Goal: Task Accomplishment & Management: Manage account settings

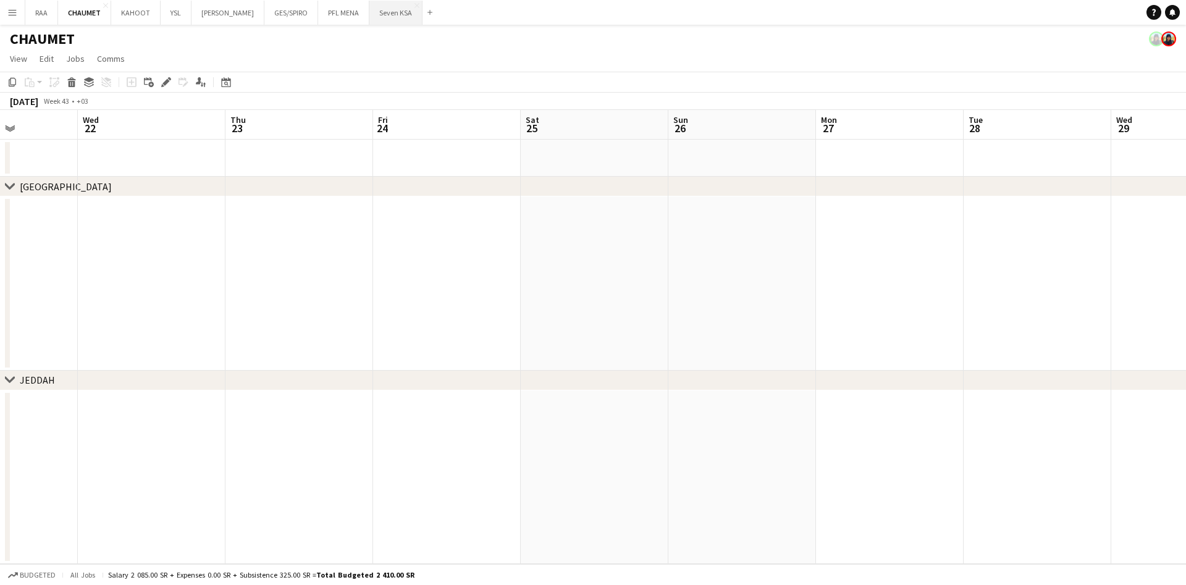
scroll to position [0, 295]
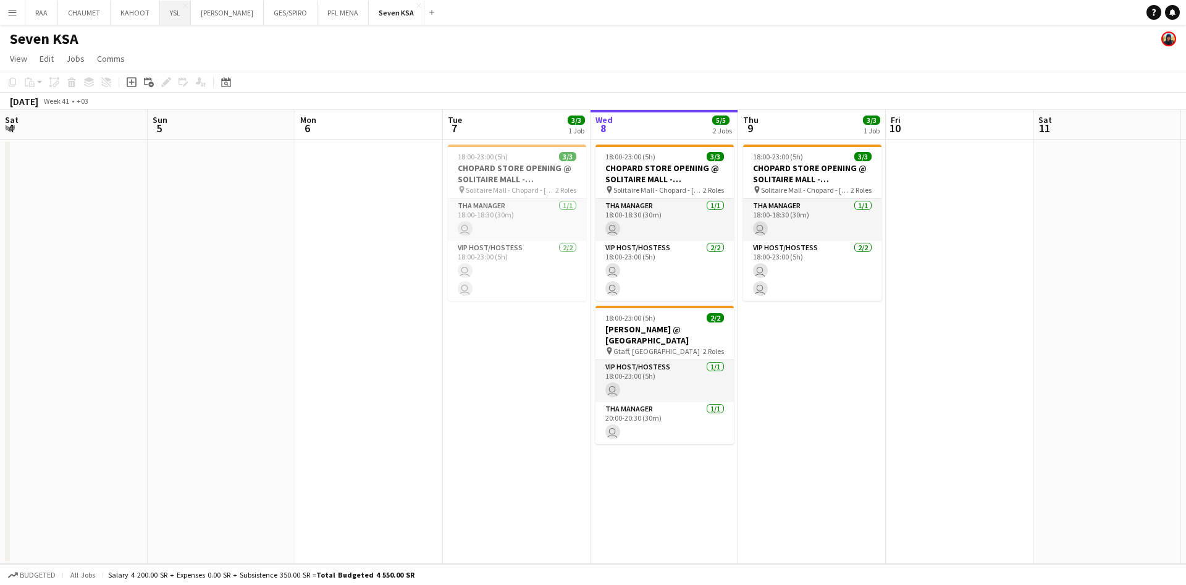
scroll to position [0, 295]
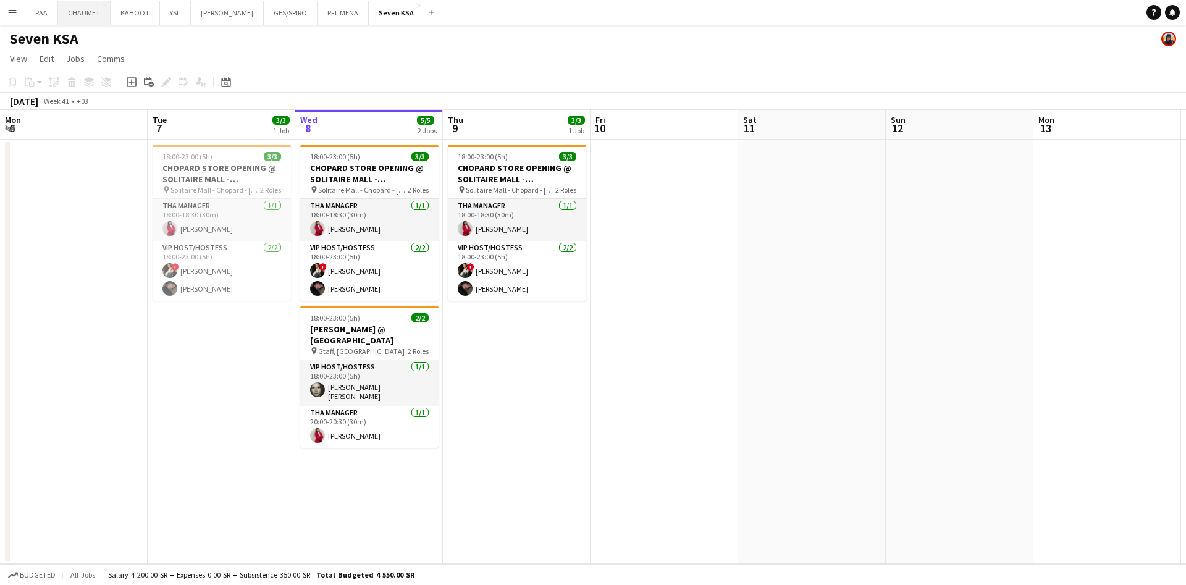
click at [81, 15] on button "CHAUMET Close" at bounding box center [84, 13] width 53 height 24
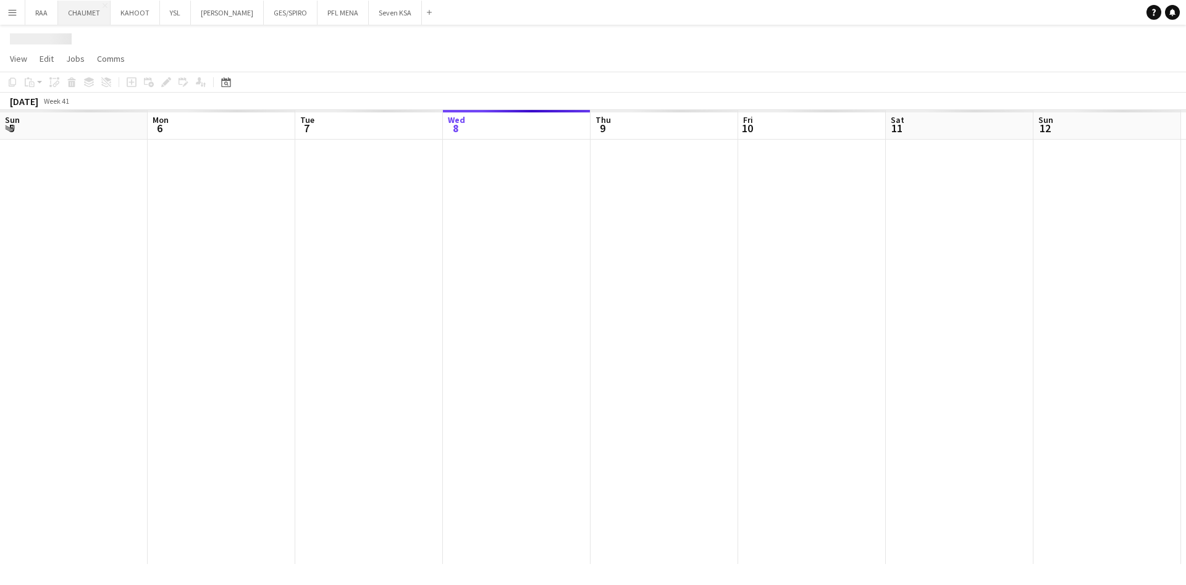
scroll to position [0, 295]
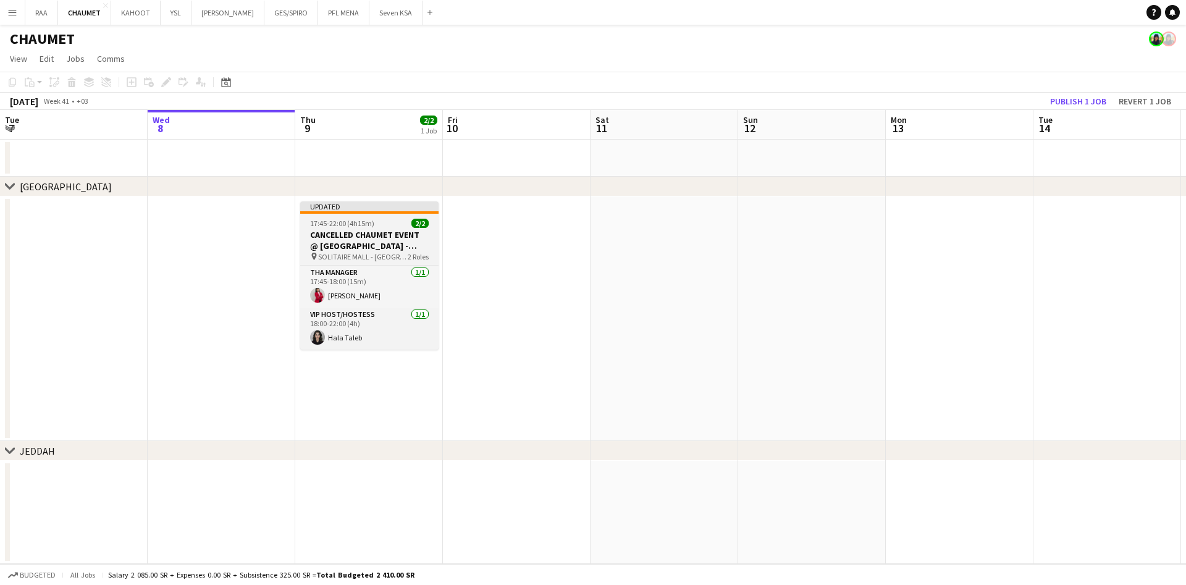
click at [339, 228] on app-job-card "Updated 17:45-22:00 (4h15m) 2/2 CANCELLED CHAUMET EVENT @ [GEOGRAPHIC_DATA] - […" at bounding box center [369, 275] width 138 height 148
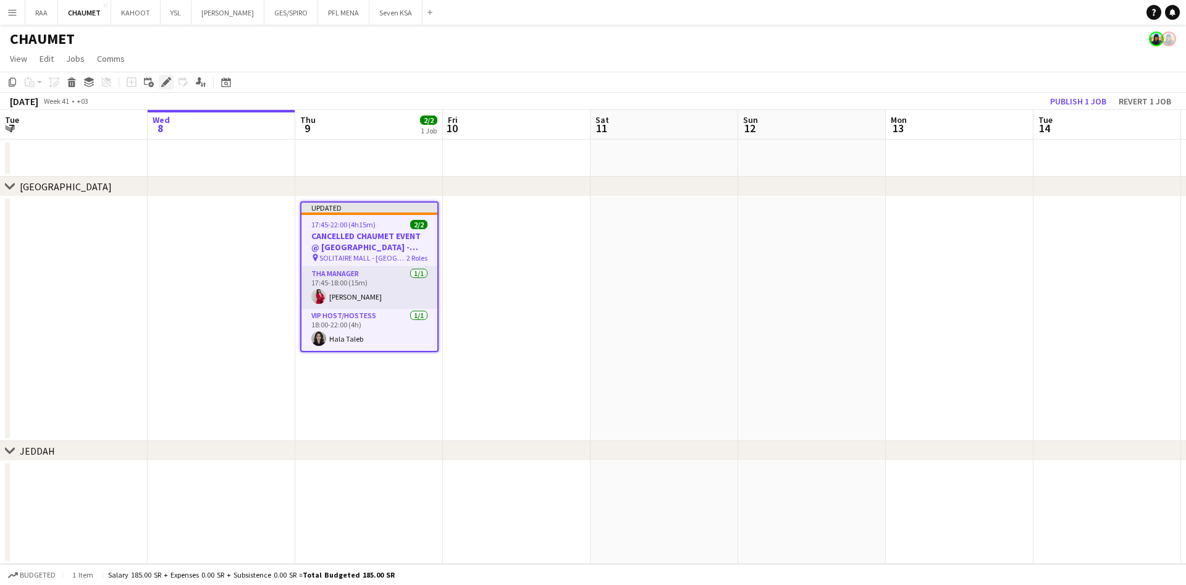
click at [164, 85] on icon "Edit" at bounding box center [166, 82] width 10 height 10
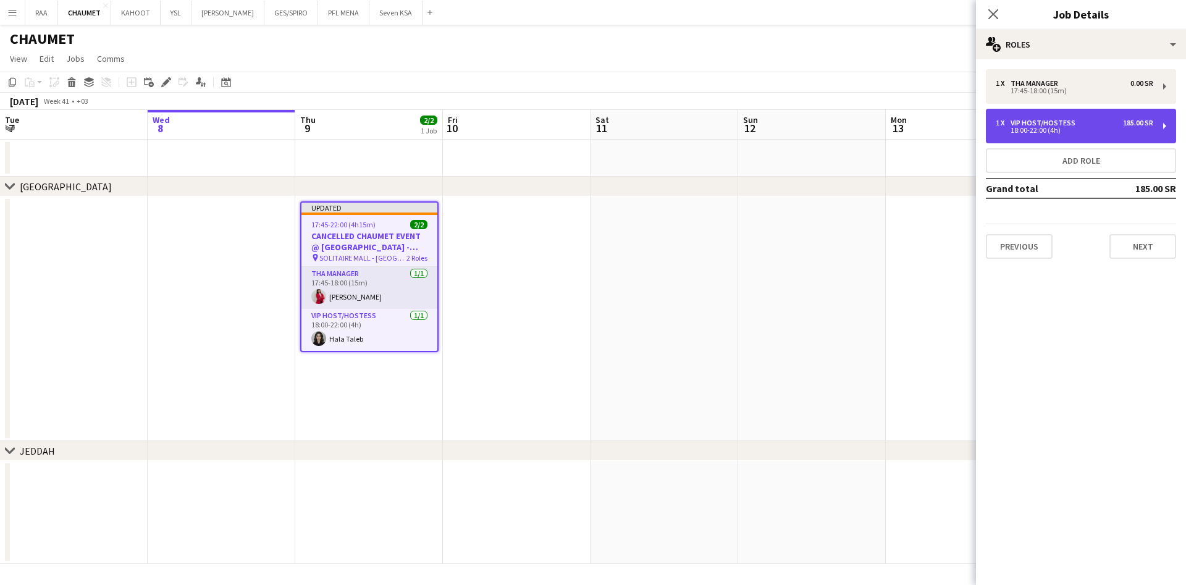
click at [1087, 122] on div "1 x VIP Host/Hostess 185.00 SR" at bounding box center [1075, 123] width 158 height 9
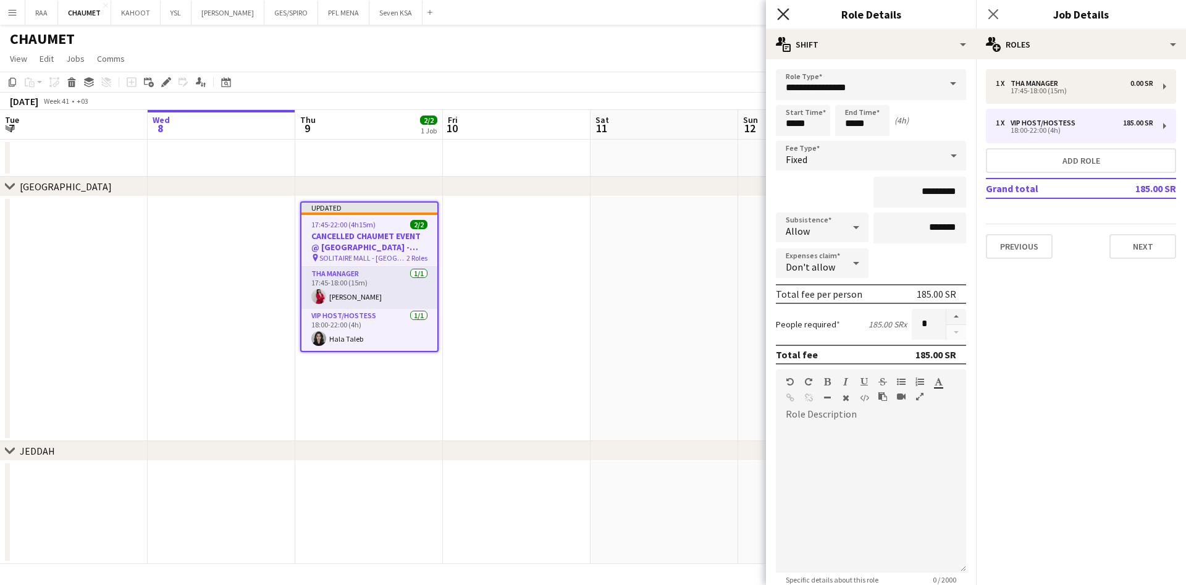
click at [785, 17] on icon at bounding box center [783, 14] width 12 height 12
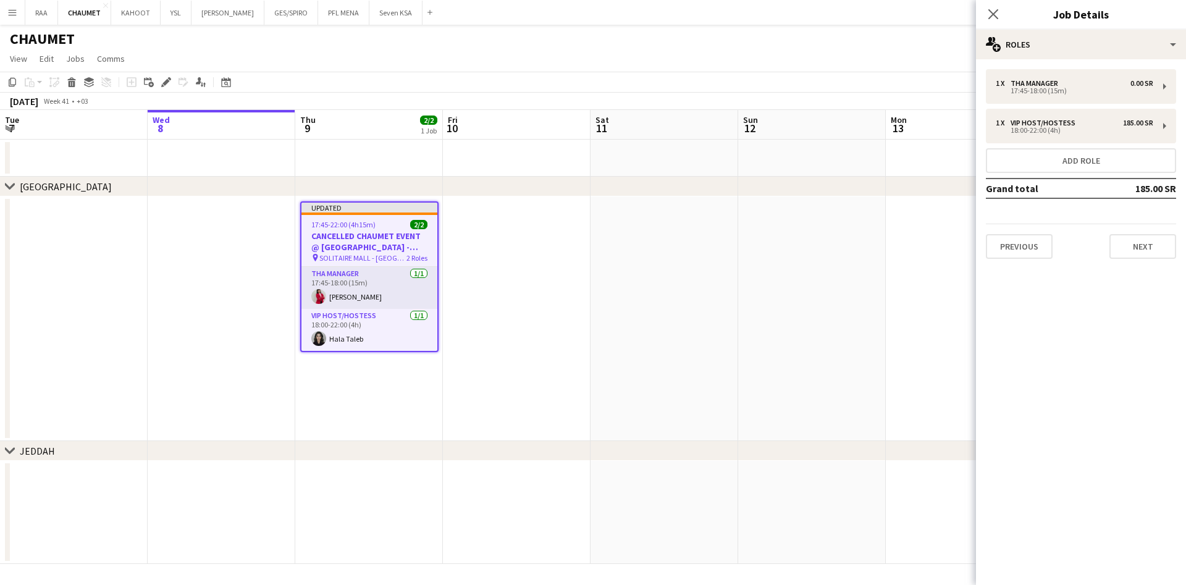
click at [615, 361] on app-date-cell at bounding box center [665, 318] width 148 height 245
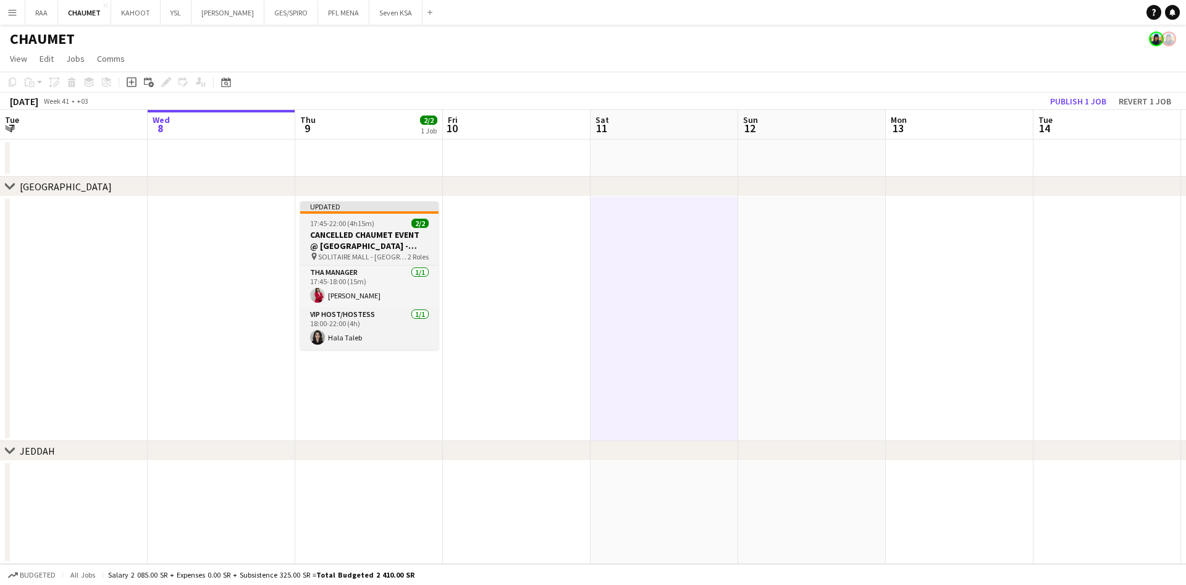
click at [390, 235] on h3 "CANCELLED CHAUMET EVENT @ [GEOGRAPHIC_DATA] - [GEOGRAPHIC_DATA]" at bounding box center [369, 240] width 138 height 22
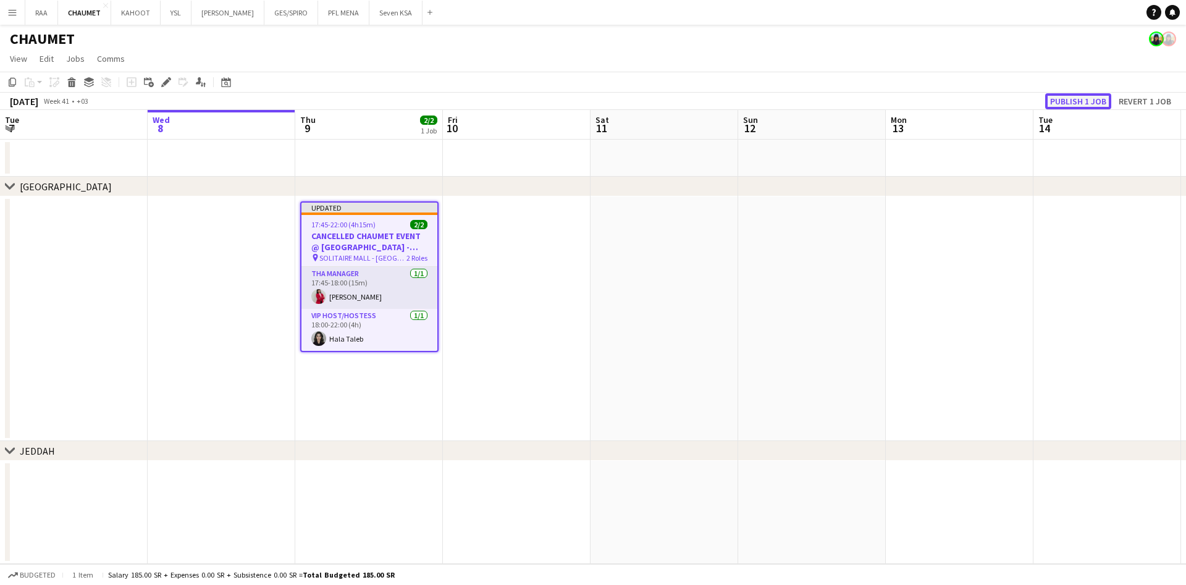
click at [1076, 104] on button "Publish 1 job" at bounding box center [1078, 101] width 66 height 16
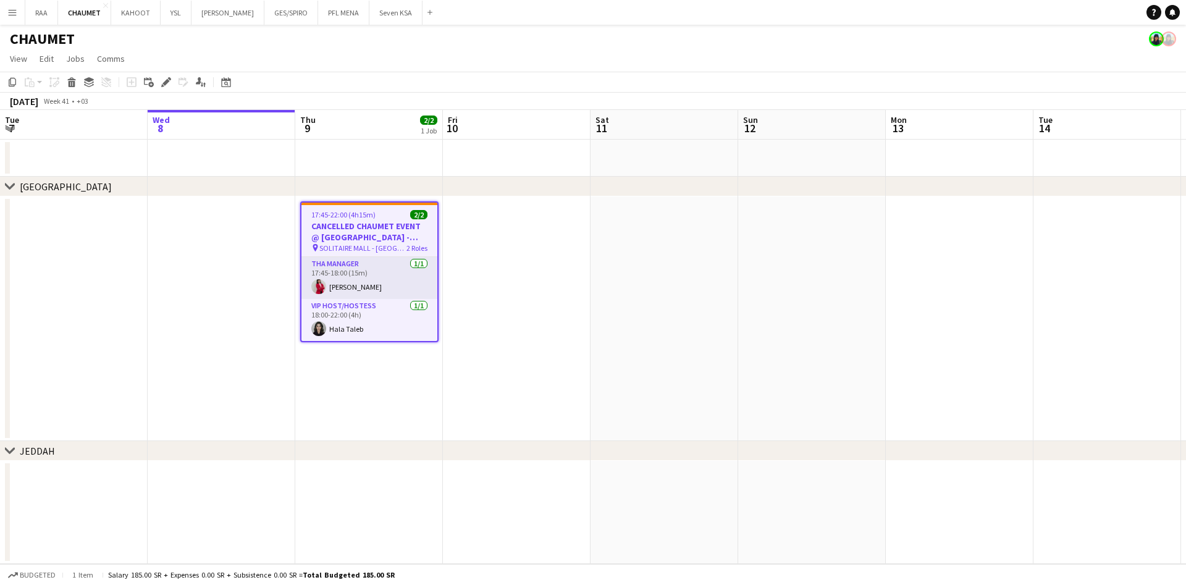
click at [373, 235] on h3 "CANCELLED CHAUMET EVENT @ [GEOGRAPHIC_DATA] - [GEOGRAPHIC_DATA]" at bounding box center [369, 232] width 136 height 22
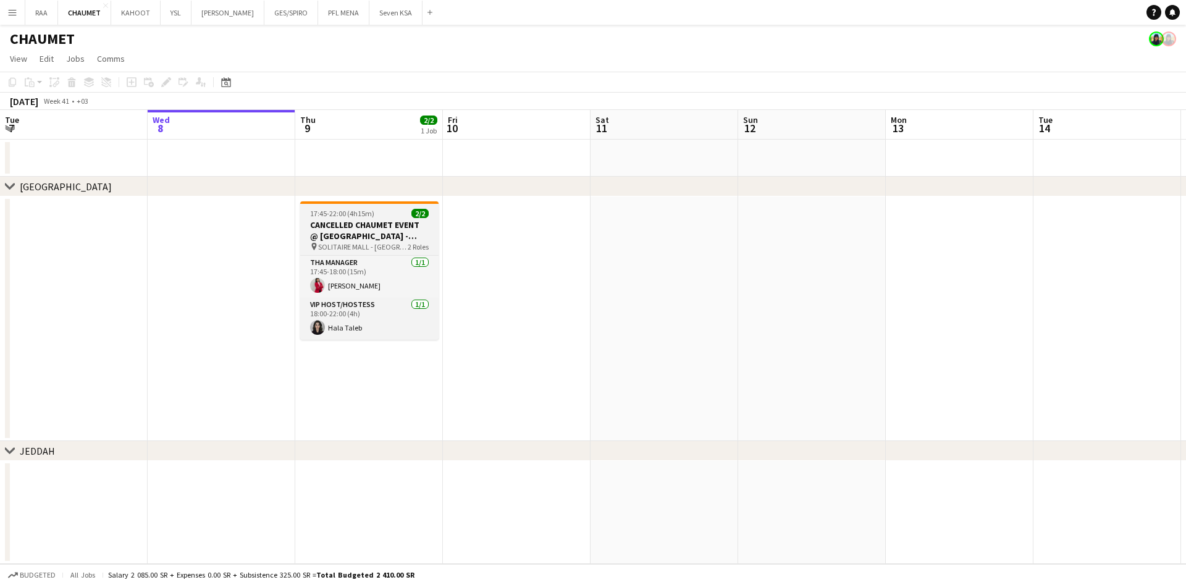
click at [363, 224] on h3 "CANCELLED CHAUMET EVENT @ [GEOGRAPHIC_DATA] - [GEOGRAPHIC_DATA]" at bounding box center [369, 230] width 138 height 22
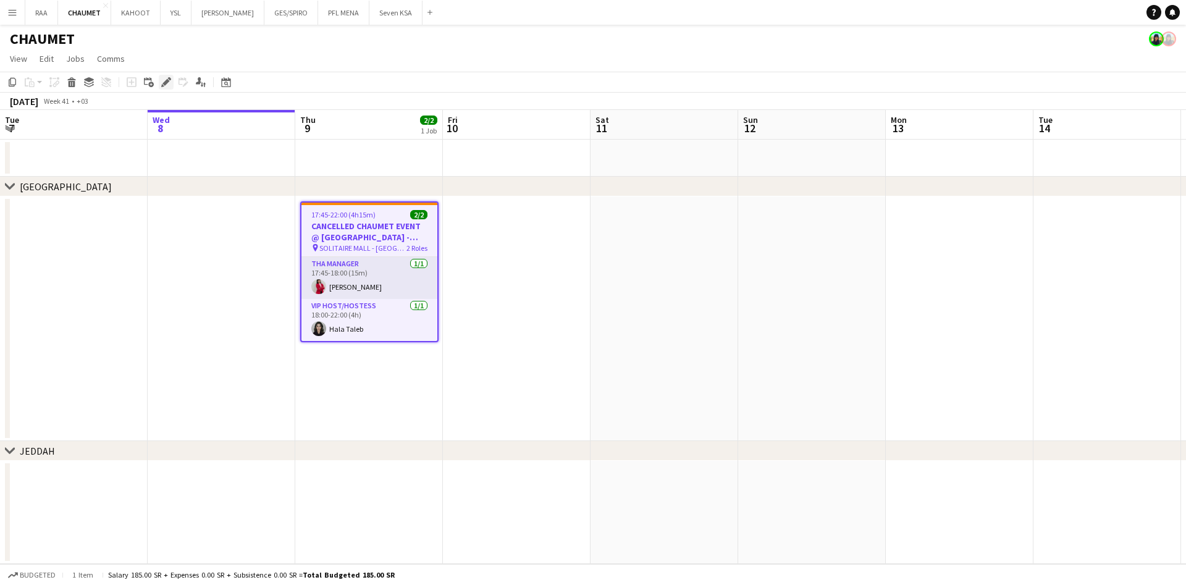
click at [165, 82] on icon at bounding box center [165, 82] width 7 height 7
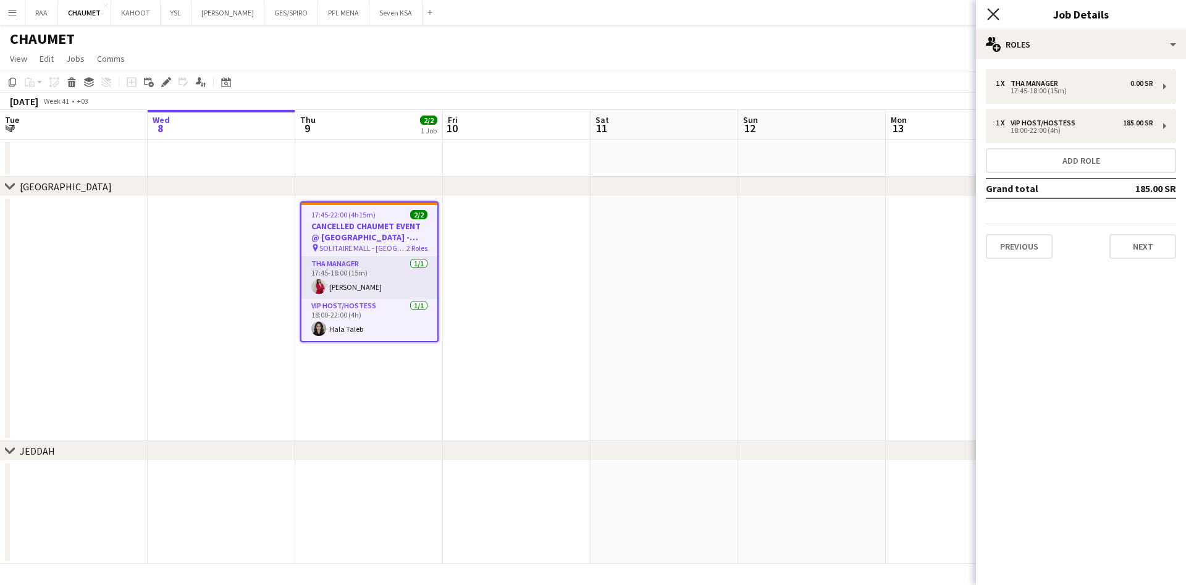
click at [990, 12] on icon "Close pop-in" at bounding box center [993, 14] width 12 height 12
